Goal: Transaction & Acquisition: Purchase product/service

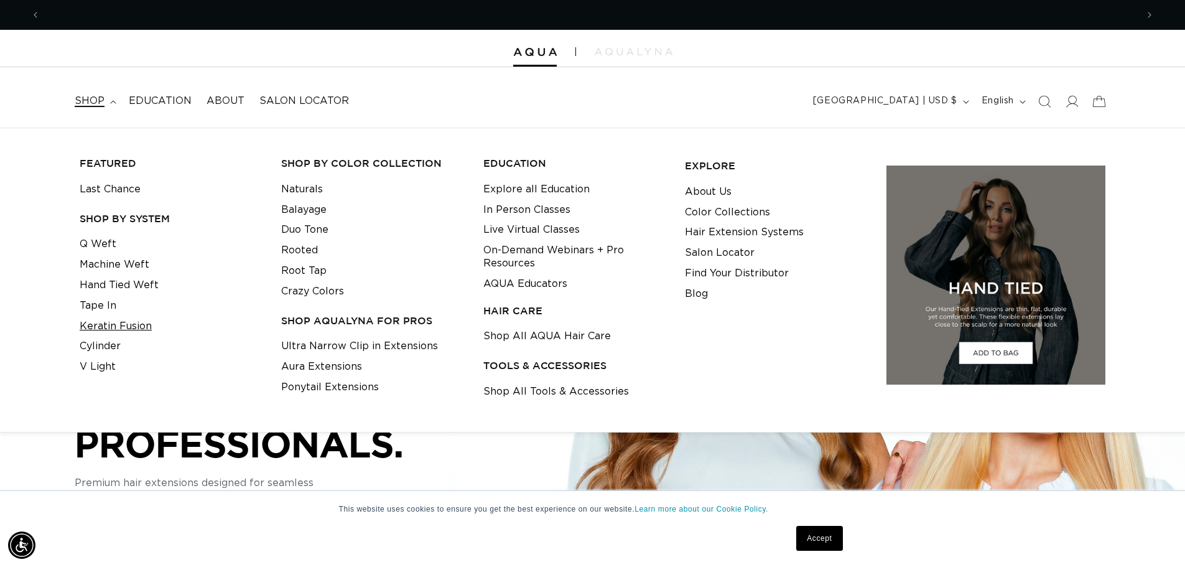
click at [111, 328] on link "Keratin Fusion" at bounding box center [116, 326] width 72 height 21
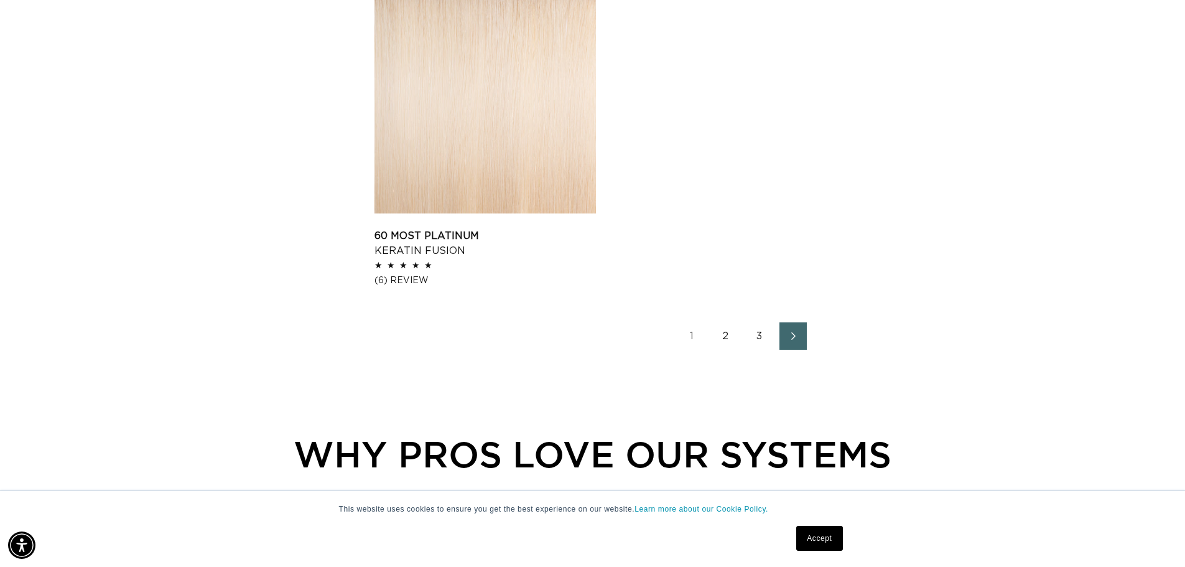
scroll to position [0, 1096]
click at [728, 335] on link "2" at bounding box center [725, 335] width 27 height 27
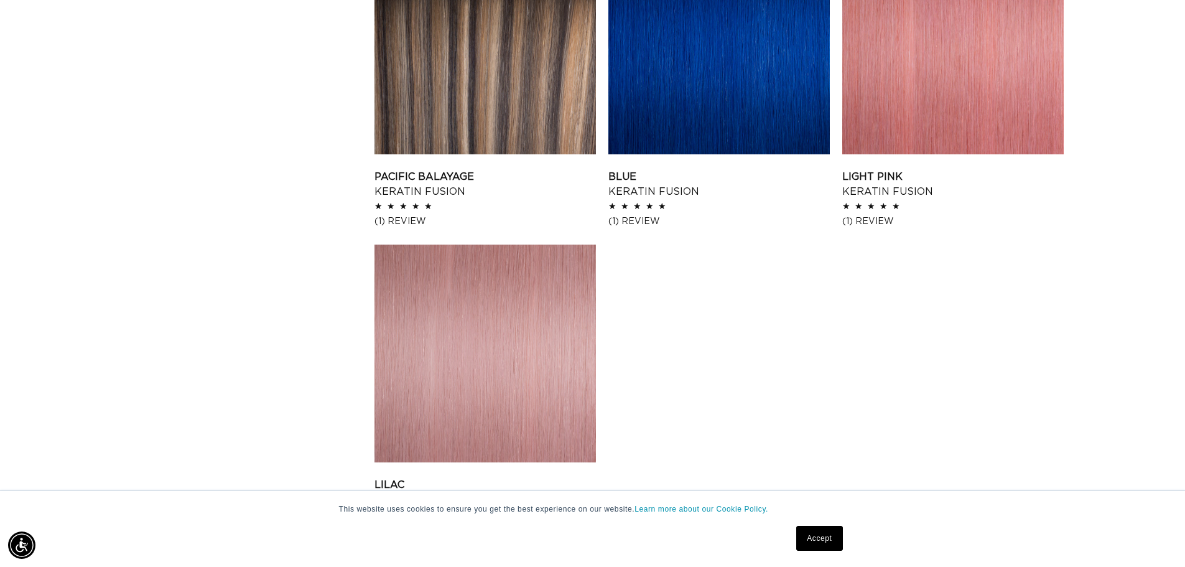
scroll to position [1803, 0]
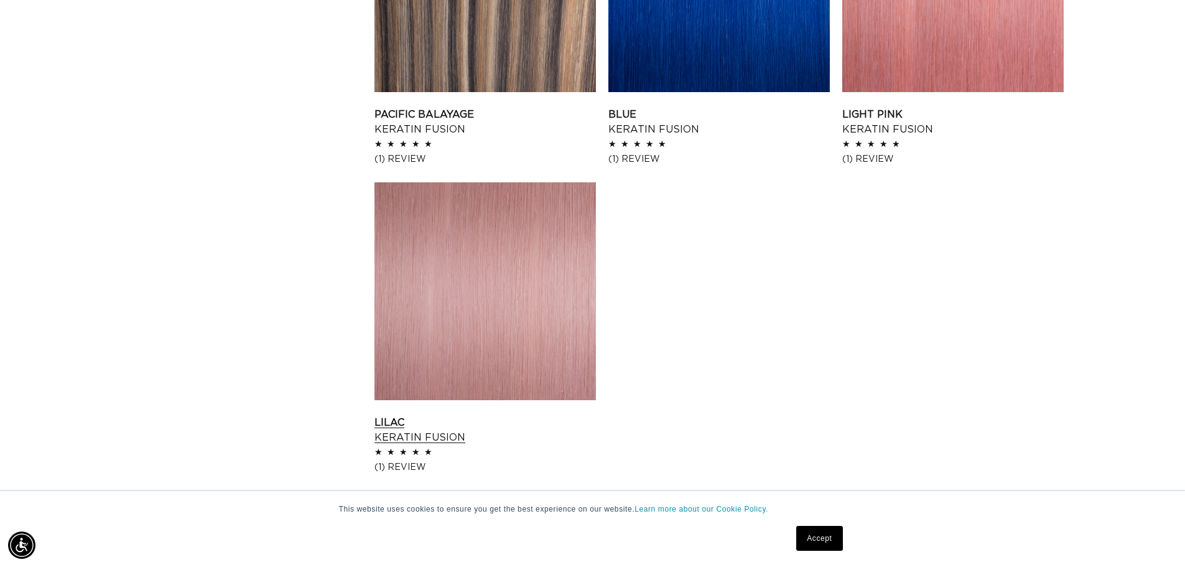
click at [550, 415] on link "Lilac Keratin Fusion" at bounding box center [484, 430] width 221 height 30
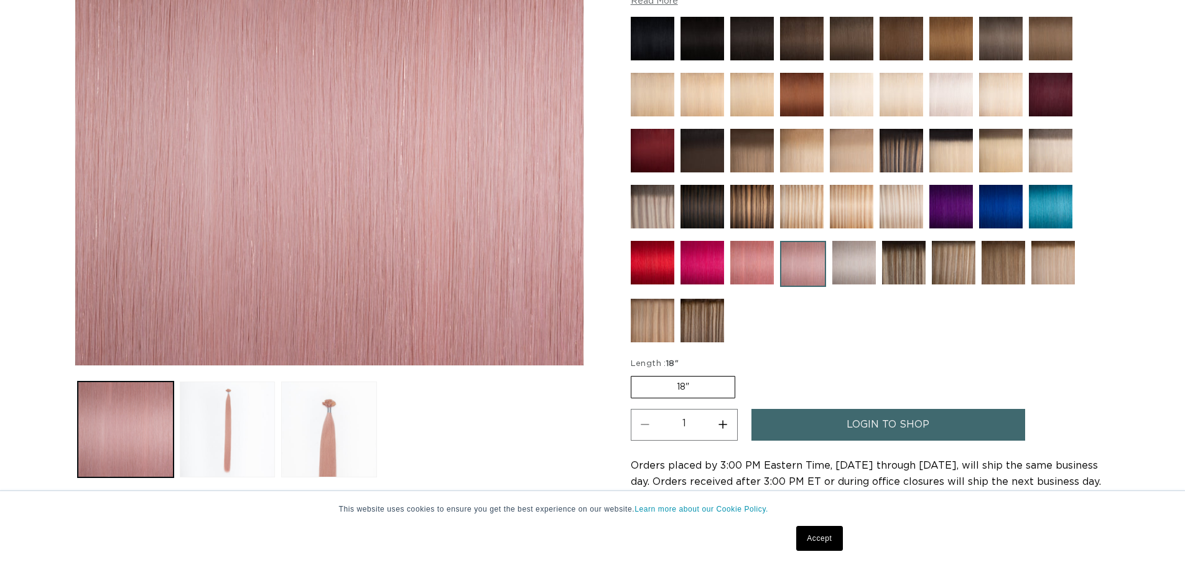
scroll to position [311, 0]
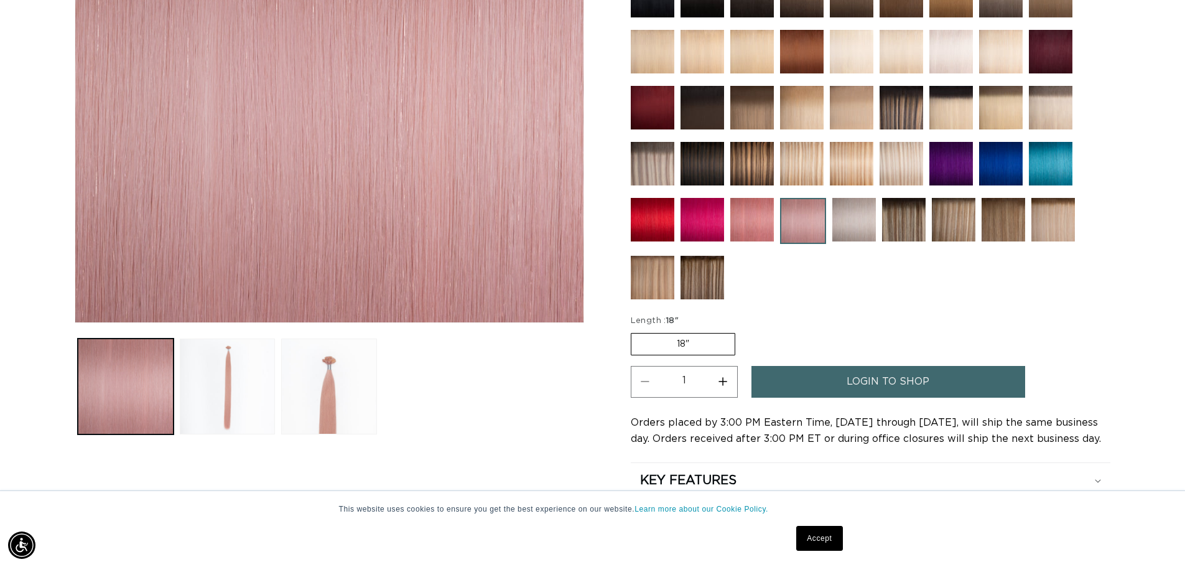
click at [707, 347] on label "18" Variant sold out or unavailable" at bounding box center [683, 344] width 104 height 22
click at [634, 331] on input "18" Variant sold out or unavailable" at bounding box center [634, 330] width 1 height 1
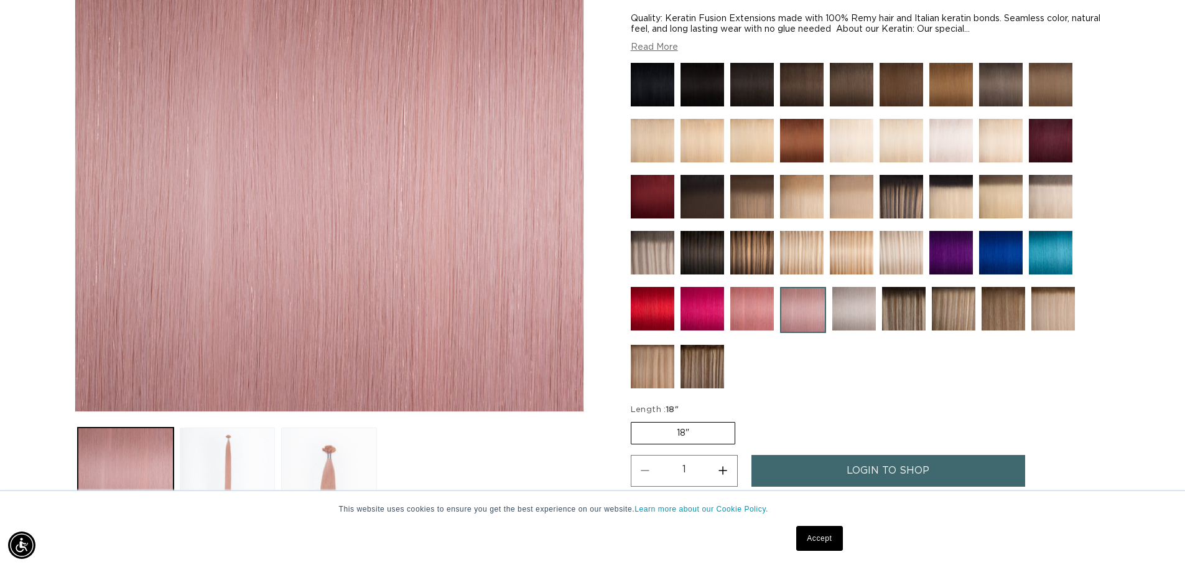
scroll to position [373, 0]
